Goal: Task Accomplishment & Management: Manage account settings

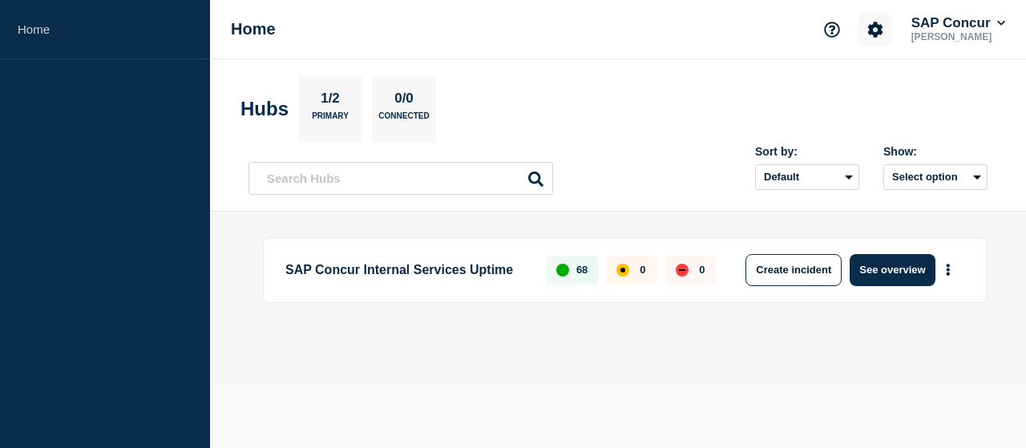
click at [876, 25] on icon "Account settings" at bounding box center [875, 29] width 15 height 15
click at [848, 100] on link "Team Members" at bounding box center [876, 95] width 83 height 14
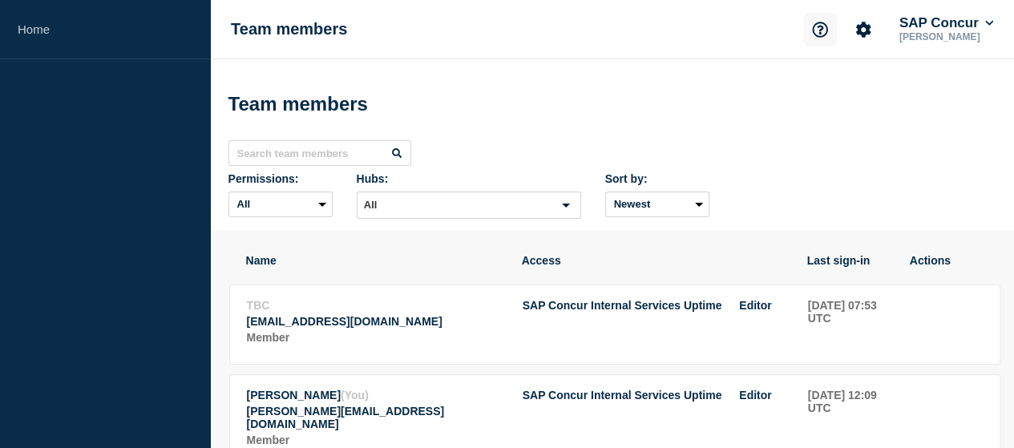
click at [818, 30] on icon "Support" at bounding box center [820, 30] width 16 height 16
click at [913, 99] on div "Team members" at bounding box center [613, 104] width 768 height 48
click at [861, 33] on icon "Account settings" at bounding box center [863, 29] width 15 height 15
click at [848, 65] on header "Account settings" at bounding box center [859, 69] width 92 height 12
click at [962, 79] on div "Team members Permissions: All Admin Editor No access Hubs: All Loading... Sort …" at bounding box center [612, 144] width 804 height 171
